Goal: Answer question/provide support

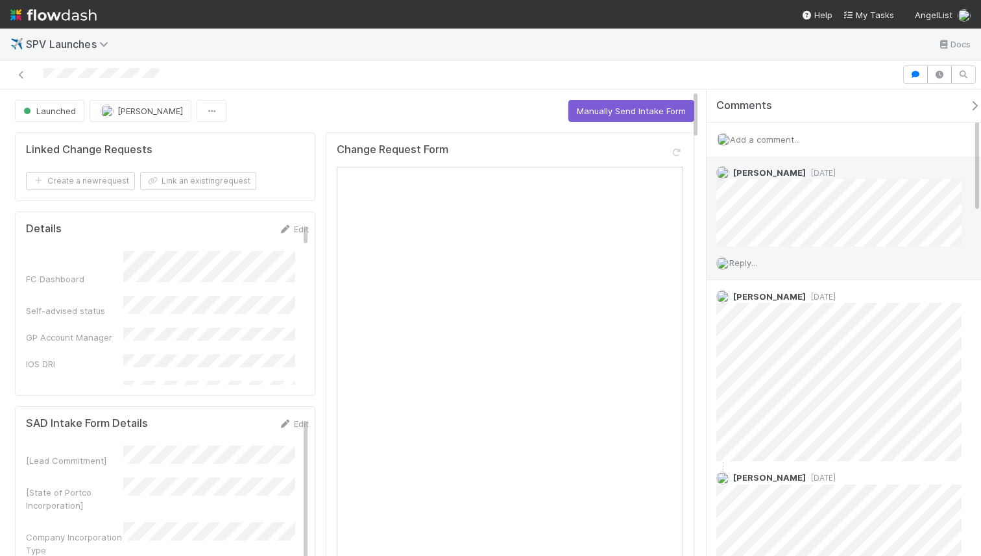
click at [748, 260] on span "Reply..." at bounding box center [743, 263] width 28 height 10
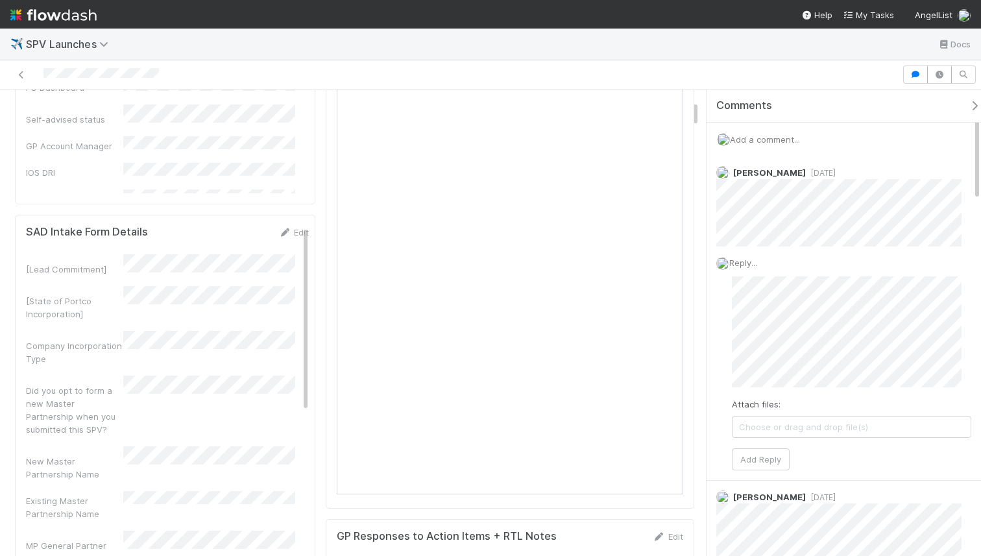
scroll to position [8, 0]
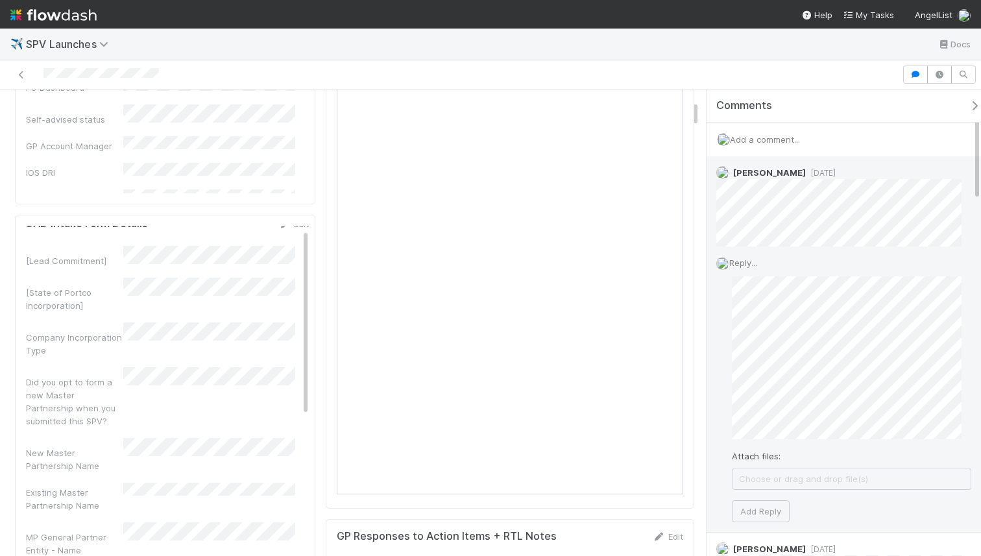
click at [777, 498] on div "Attach files: Choose or drag and drop file(s) Add Reply" at bounding box center [851, 399] width 239 height 246
click at [747, 500] on button "Add Reply" at bounding box center [761, 511] width 58 height 22
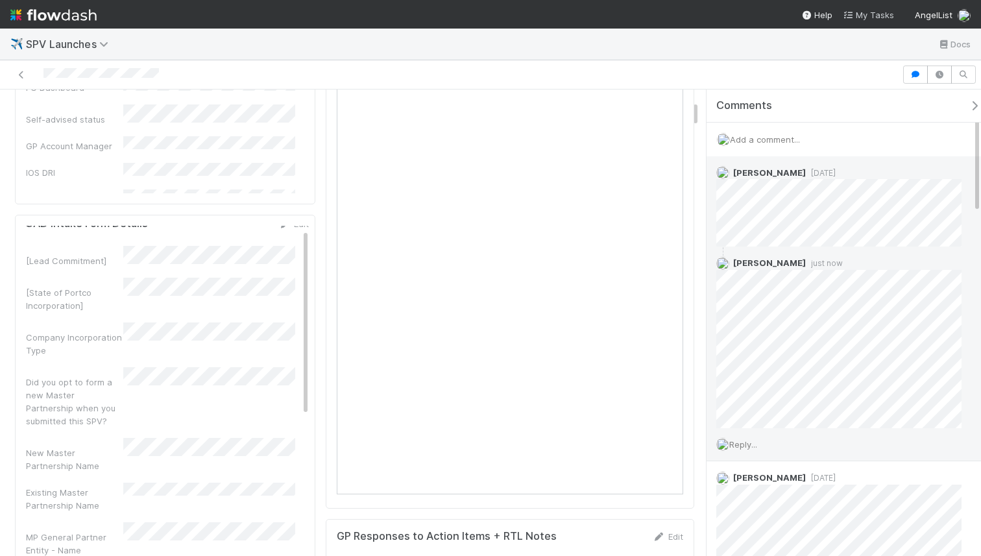
click at [850, 12] on icon at bounding box center [849, 15] width 13 height 8
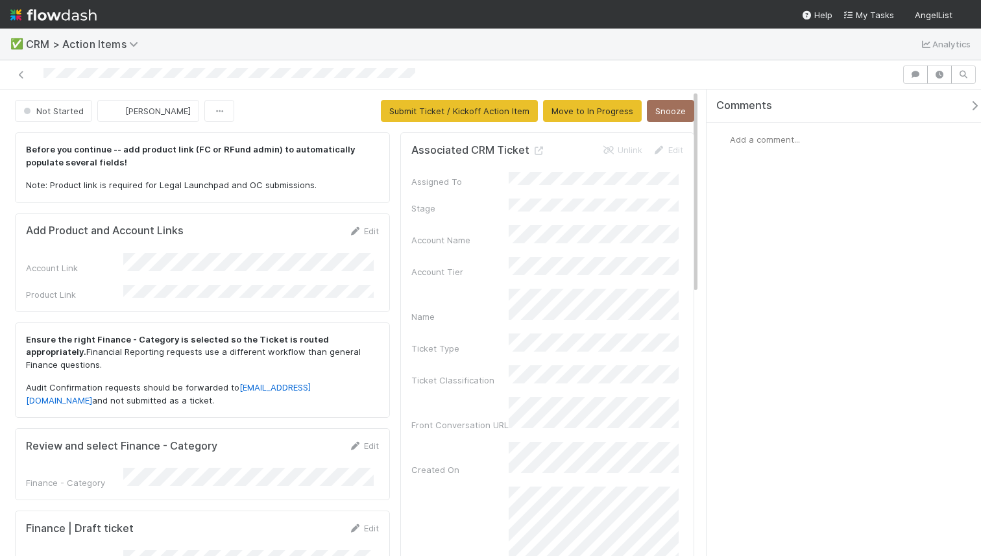
scroll to position [341, 0]
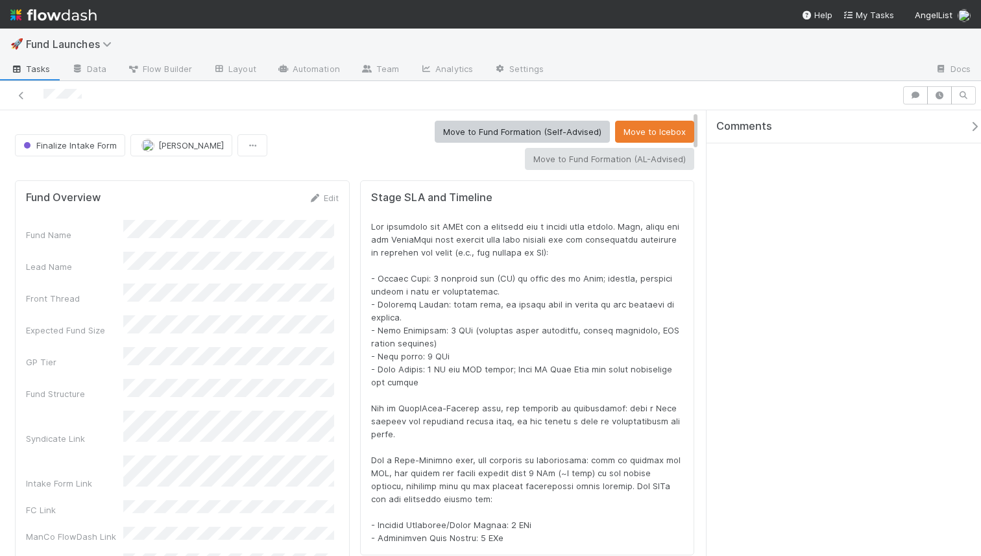
scroll to position [254, 638]
